Goal: Transaction & Acquisition: Purchase product/service

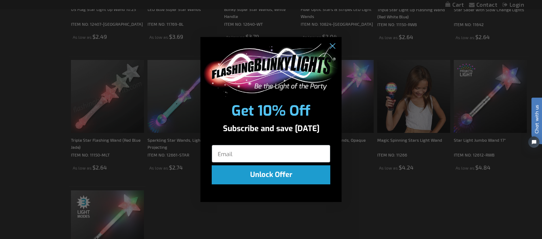
click at [169, 145] on div "Close dialog Get 10% Off Subscribe and save today Unlock Offer Submit" at bounding box center [271, 119] width 542 height 239
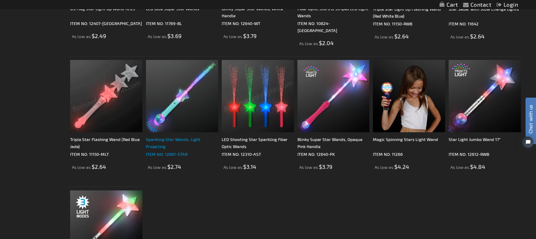
click at [162, 138] on div "Sparkling Star Wands, Light Projecting" at bounding box center [182, 143] width 72 height 14
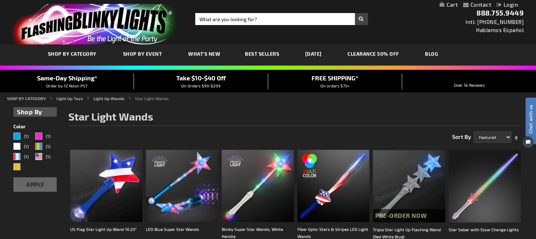
click at [269, 53] on span "Best Sellers" at bounding box center [262, 54] width 34 height 6
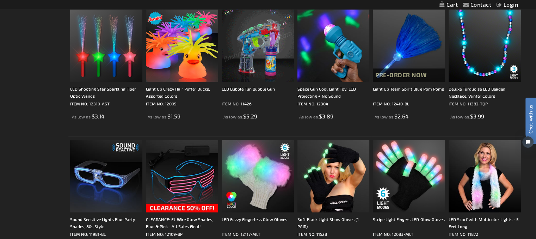
scroll to position [994, 0]
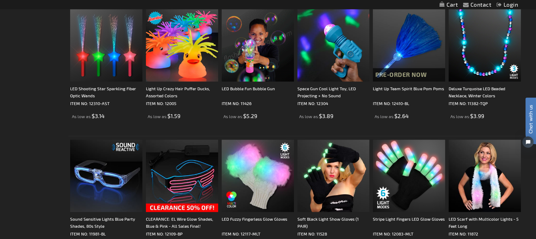
click at [262, 89] on div "LED Bubble Fun Bubble Gun" at bounding box center [258, 92] width 72 height 14
